Goal: Task Accomplishment & Management: Complete application form

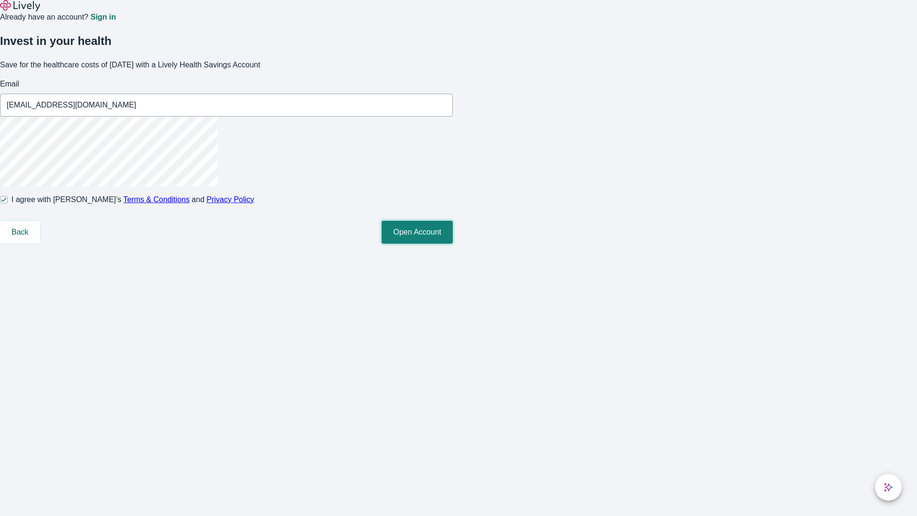
click at [453, 244] on button "Open Account" at bounding box center [417, 232] width 71 height 23
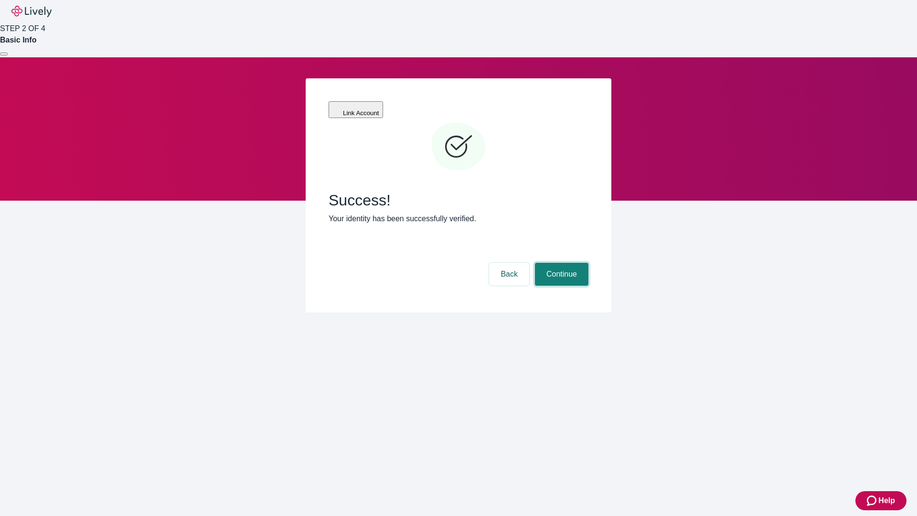
click at [560, 263] on button "Continue" at bounding box center [562, 274] width 54 height 23
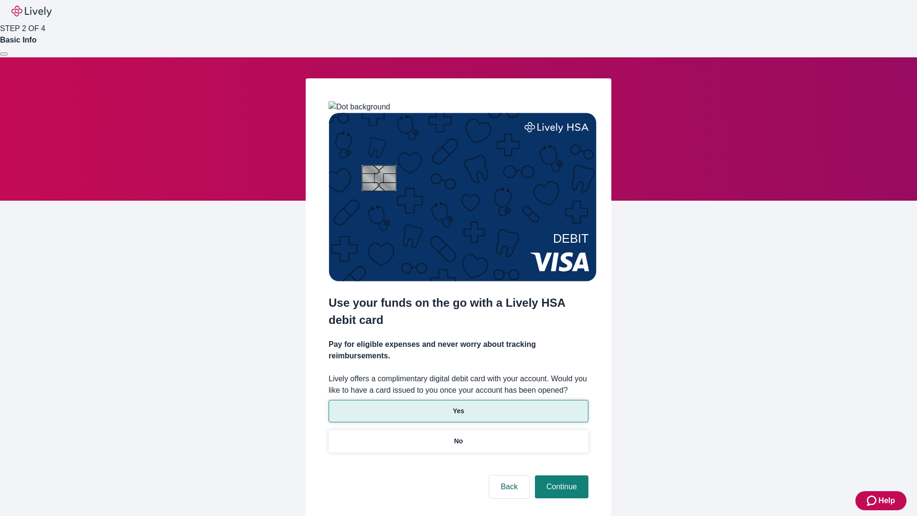
click at [458, 406] on p "Yes" at bounding box center [458, 411] width 11 height 10
click at [560, 475] on button "Continue" at bounding box center [562, 486] width 54 height 23
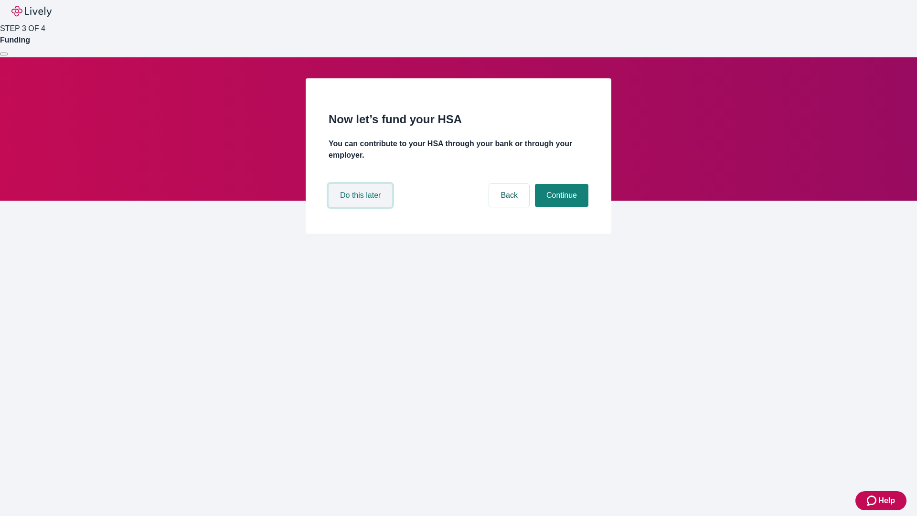
click at [362, 207] on button "Do this later" at bounding box center [361, 195] width 64 height 23
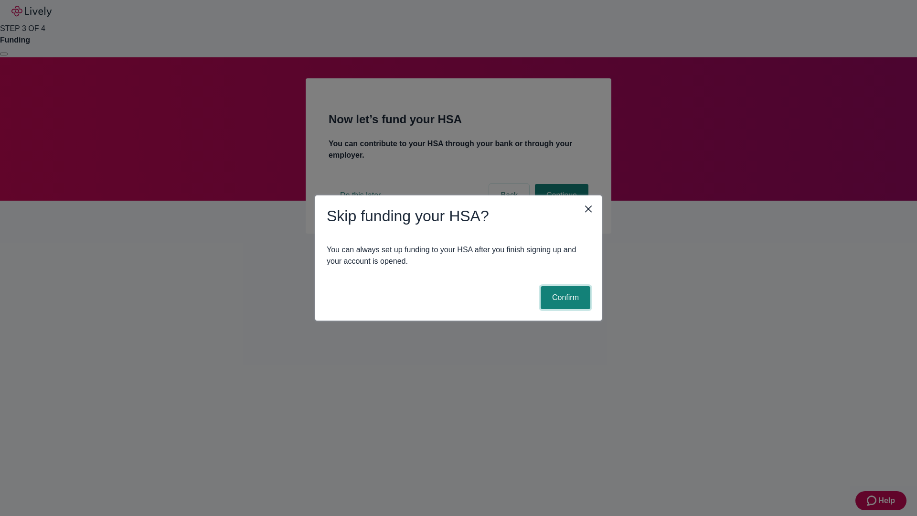
click at [564, 298] on button "Confirm" at bounding box center [566, 297] width 50 height 23
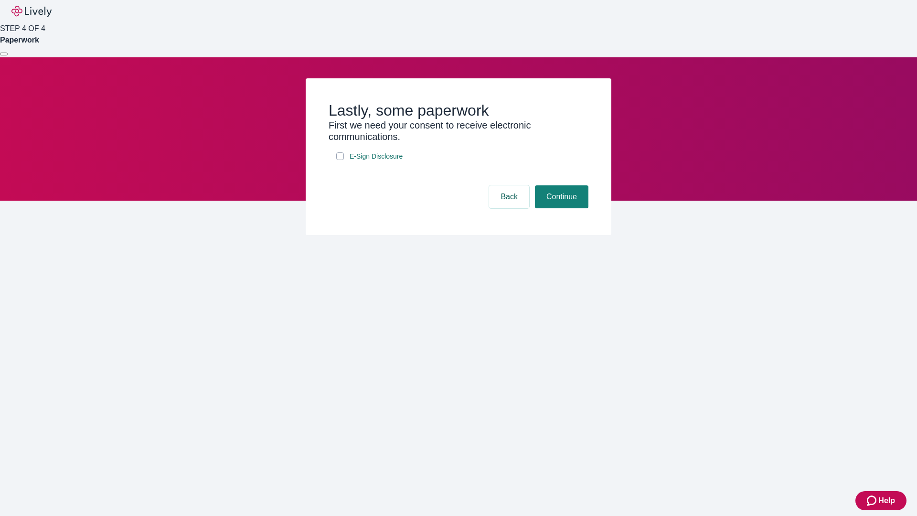
click at [340, 160] on input "E-Sign Disclosure" at bounding box center [340, 156] width 8 height 8
checkbox input "true"
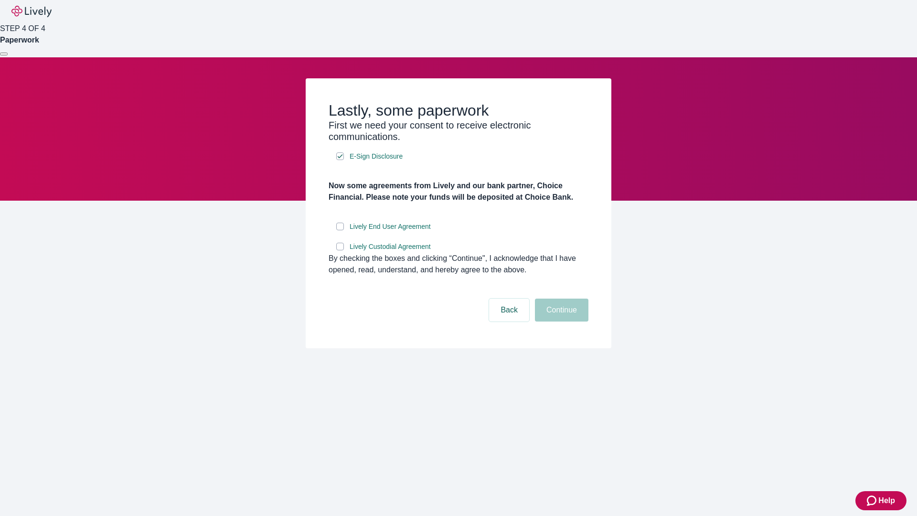
click at [340, 230] on input "Lively End User Agreement" at bounding box center [340, 227] width 8 height 8
checkbox input "true"
click at [340, 250] on input "Lively Custodial Agreement" at bounding box center [340, 247] width 8 height 8
checkbox input "true"
click at [560, 321] on button "Continue" at bounding box center [562, 310] width 54 height 23
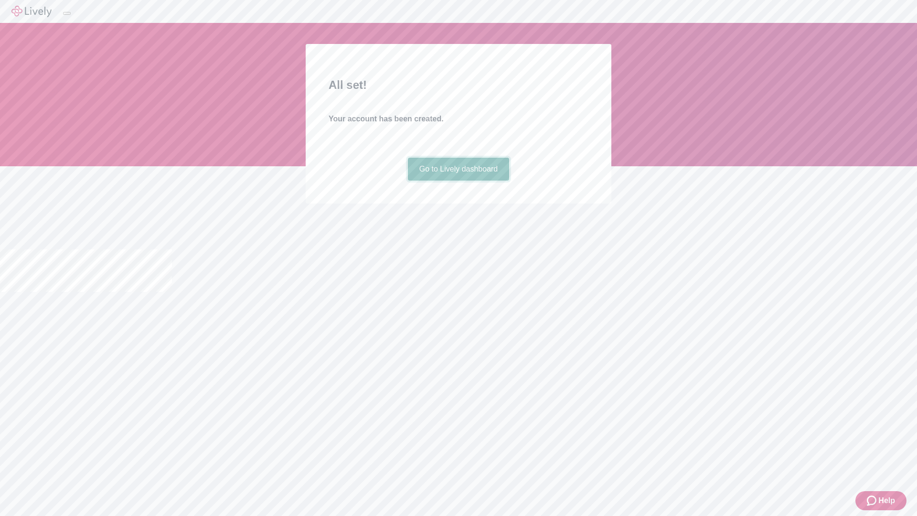
click at [458, 181] on link "Go to Lively dashboard" at bounding box center [459, 169] width 102 height 23
